Goal: Use online tool/utility: Utilize a website feature to perform a specific function

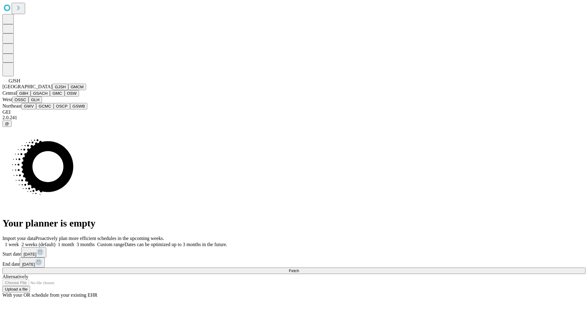
click at [52, 90] on button "GJSH" at bounding box center [60, 87] width 16 height 6
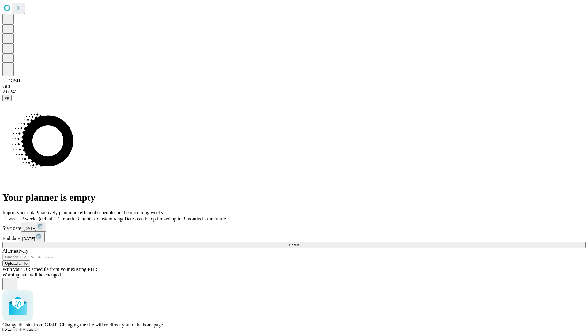
click at [37, 328] on span "Confirm" at bounding box center [30, 330] width 14 height 5
click at [74, 216] on label "1 month" at bounding box center [64, 218] width 19 height 5
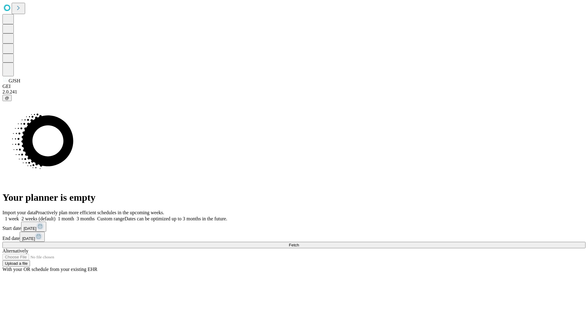
click at [299, 242] on span "Fetch" at bounding box center [294, 244] width 10 height 5
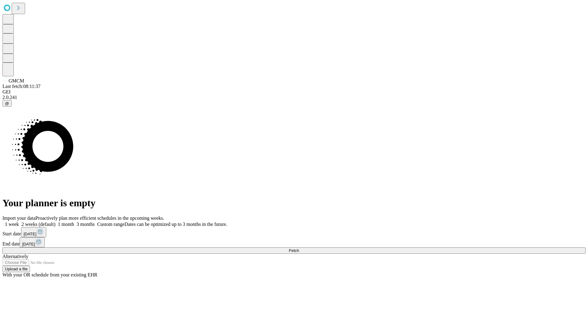
click at [299, 248] on span "Fetch" at bounding box center [294, 250] width 10 height 5
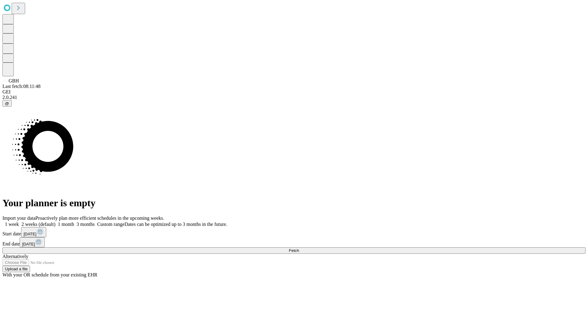
click at [74, 221] on label "1 month" at bounding box center [64, 223] width 19 height 5
click at [299, 248] on span "Fetch" at bounding box center [294, 250] width 10 height 5
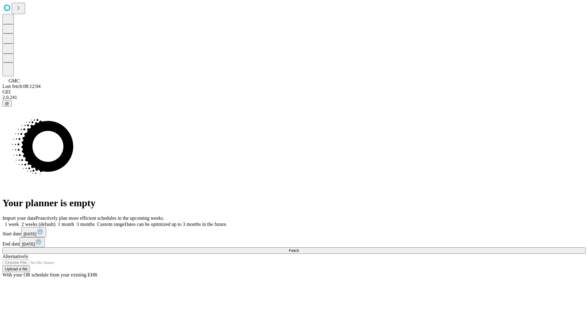
click at [74, 221] on label "1 month" at bounding box center [64, 223] width 19 height 5
click at [299, 248] on span "Fetch" at bounding box center [294, 250] width 10 height 5
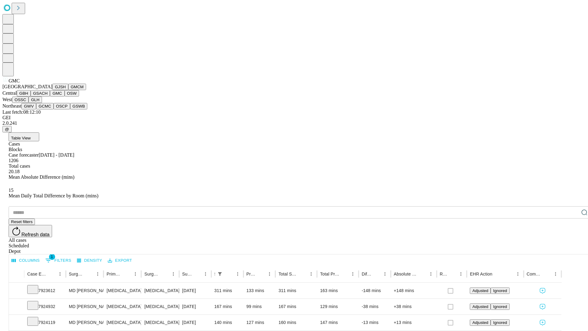
click at [65, 96] on button "OSW" at bounding box center [72, 93] width 15 height 6
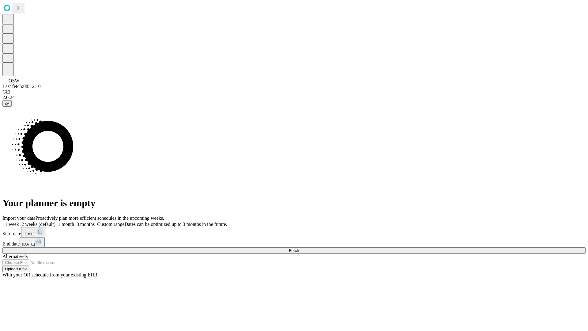
click at [74, 221] on label "1 month" at bounding box center [64, 223] width 19 height 5
click at [299, 248] on span "Fetch" at bounding box center [294, 250] width 10 height 5
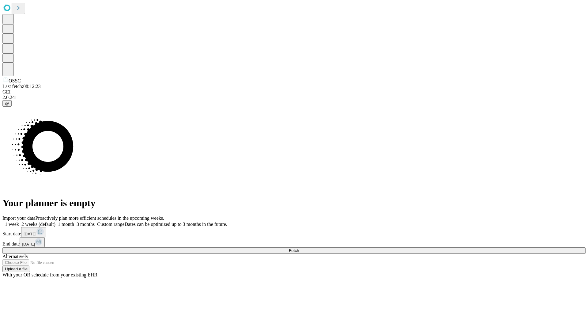
click at [74, 221] on label "1 month" at bounding box center [64, 223] width 19 height 5
click at [299, 248] on span "Fetch" at bounding box center [294, 250] width 10 height 5
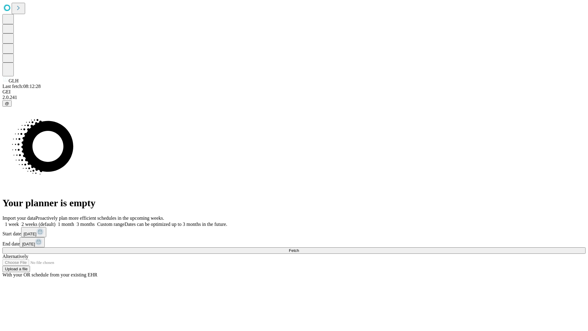
click at [74, 221] on label "1 month" at bounding box center [64, 223] width 19 height 5
click at [299, 248] on span "Fetch" at bounding box center [294, 250] width 10 height 5
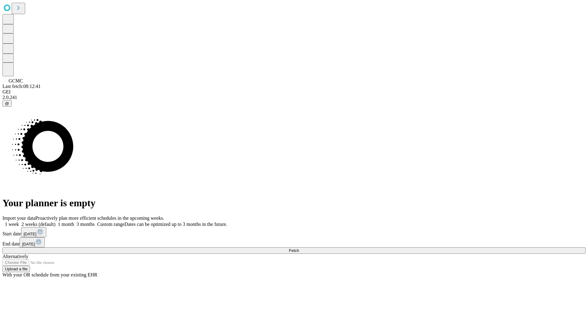
click at [74, 221] on label "1 month" at bounding box center [64, 223] width 19 height 5
click at [299, 248] on span "Fetch" at bounding box center [294, 250] width 10 height 5
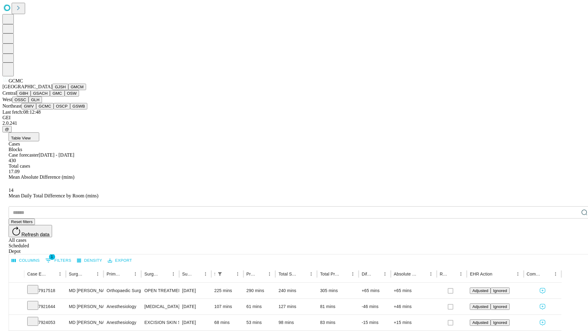
click at [54, 109] on button "OSCP" at bounding box center [62, 106] width 17 height 6
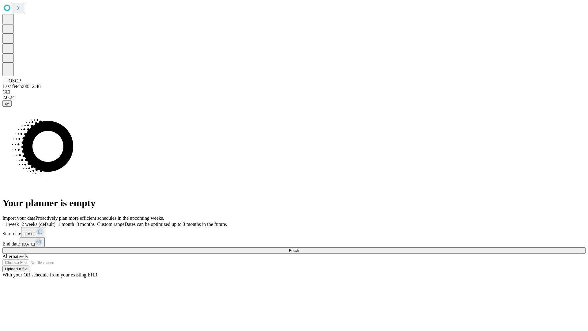
click at [74, 221] on label "1 month" at bounding box center [64, 223] width 19 height 5
click at [299, 248] on span "Fetch" at bounding box center [294, 250] width 10 height 5
